Goal: Task Accomplishment & Management: Manage account settings

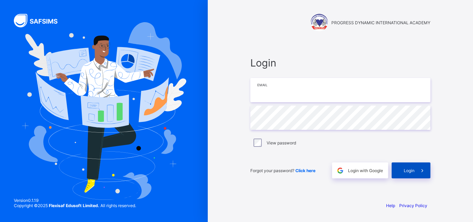
type input "**********"
click at [417, 169] on span at bounding box center [423, 171] width 16 height 16
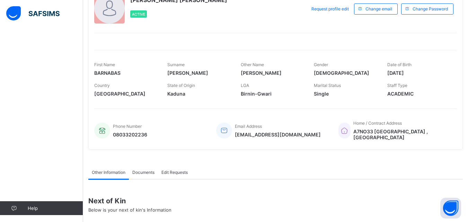
scroll to position [42, 0]
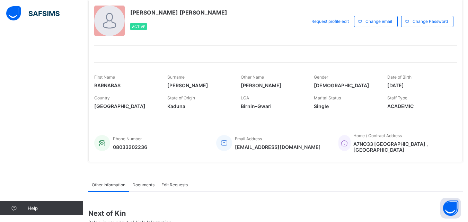
click at [175, 186] on span "Edit Requests" at bounding box center [174, 184] width 26 height 5
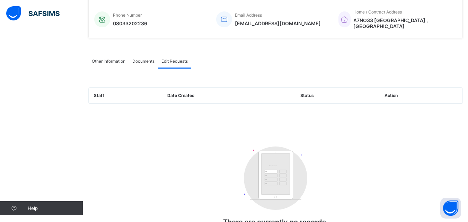
scroll to position [165, 0]
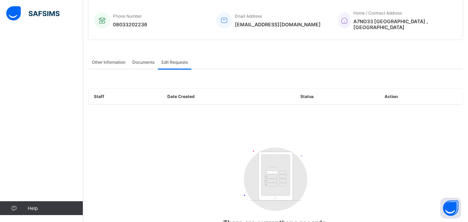
click at [145, 60] on span "Documents" at bounding box center [143, 62] width 22 height 5
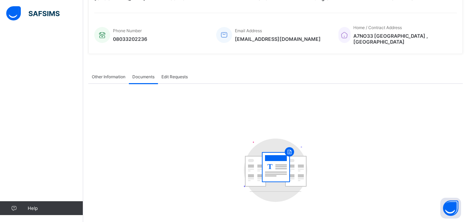
click at [112, 80] on div "Other Information" at bounding box center [108, 77] width 41 height 14
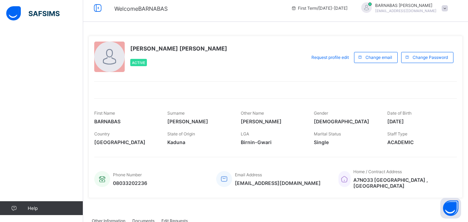
scroll to position [0, 0]
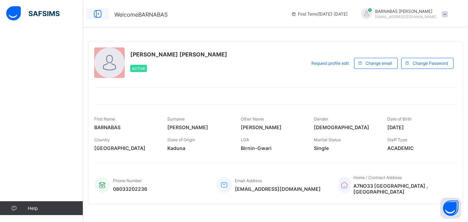
click at [97, 14] on icon at bounding box center [98, 14] width 12 height 10
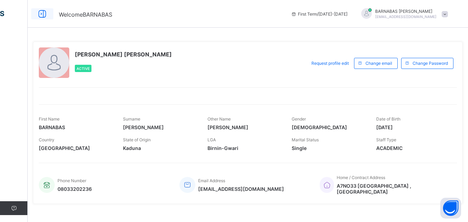
click at [42, 13] on icon at bounding box center [42, 14] width 12 height 10
